Goal: Transaction & Acquisition: Purchase product/service

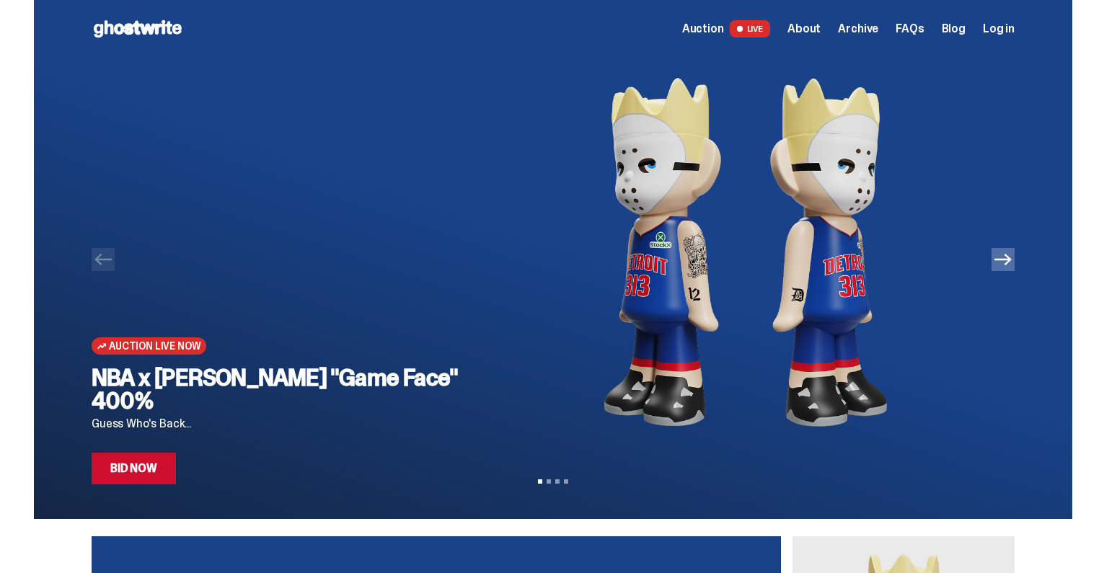
click at [122, 473] on link "Bid Now" at bounding box center [134, 469] width 84 height 32
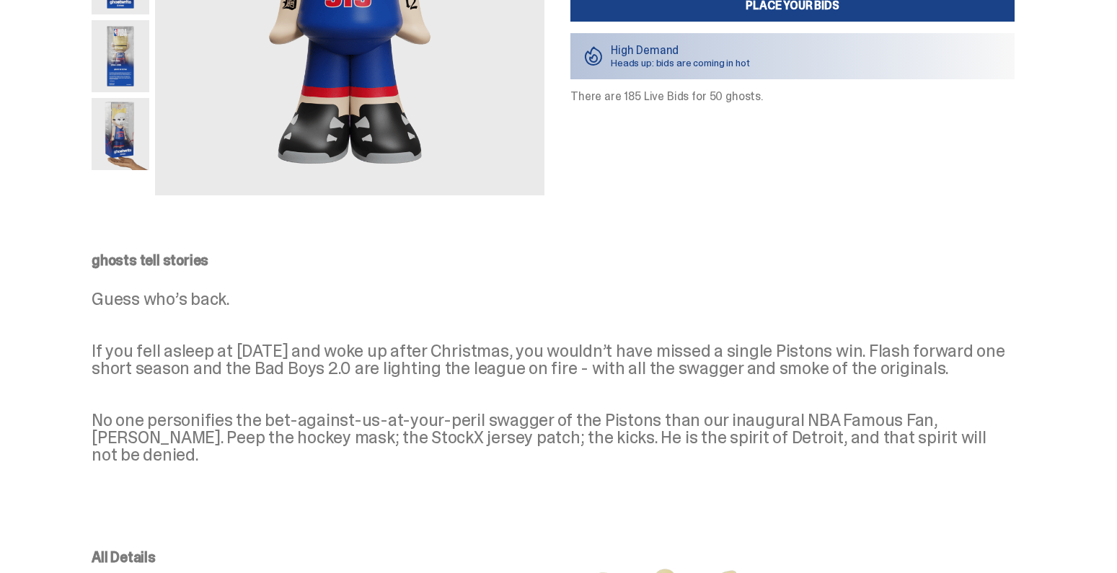
scroll to position [505, 0]
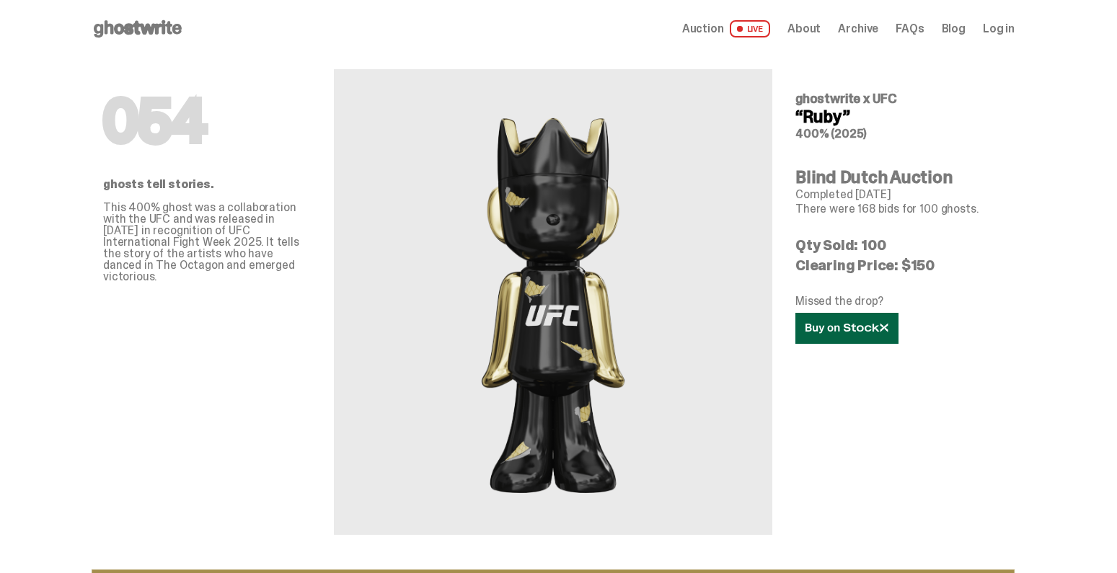
click at [873, 326] on use at bounding box center [846, 328] width 82 height 10
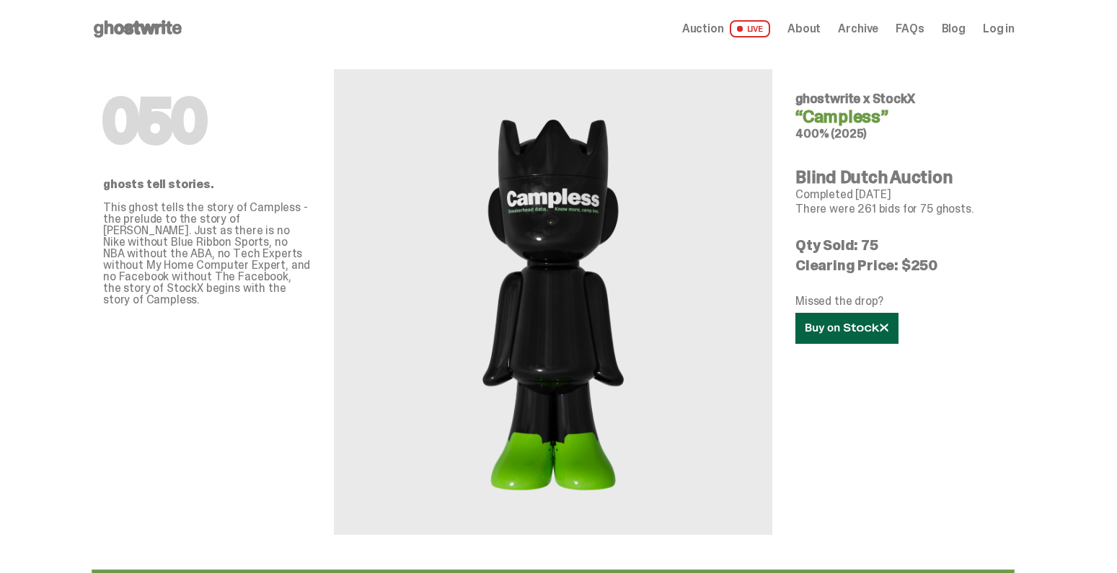
click at [824, 325] on icon at bounding box center [846, 328] width 83 height 11
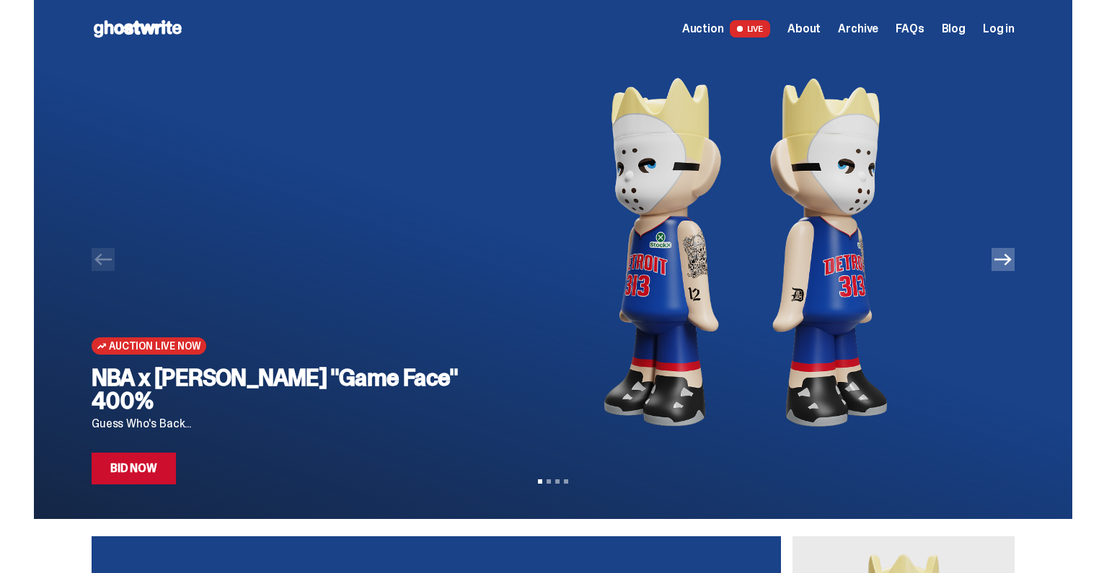
click at [145, 466] on link "Bid Now" at bounding box center [134, 469] width 84 height 32
